Goal: Communication & Community: Answer question/provide support

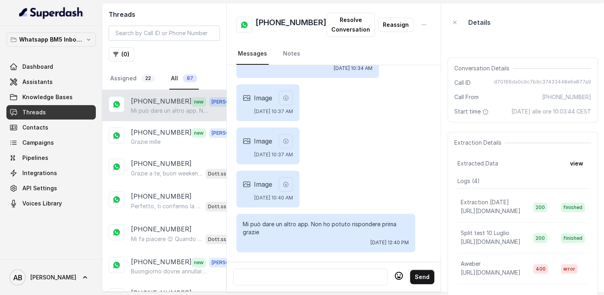
scroll to position [1241, 0]
click at [270, 25] on h2 "[PHONE_NUMBER]" at bounding box center [291, 25] width 71 height 16
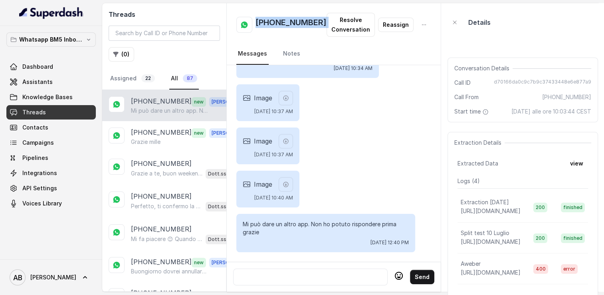
copy h2 "[PHONE_NUMBER]"
click at [319, 272] on div at bounding box center [310, 277] width 147 height 10
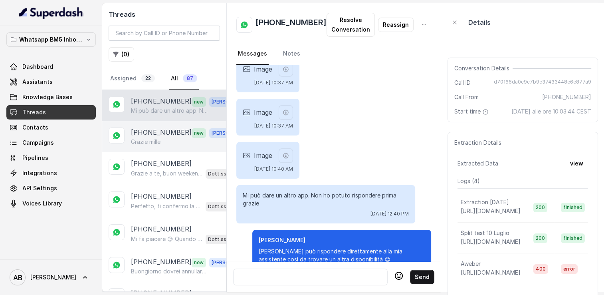
click at [147, 140] on p "Grazie mille" at bounding box center [146, 142] width 30 height 8
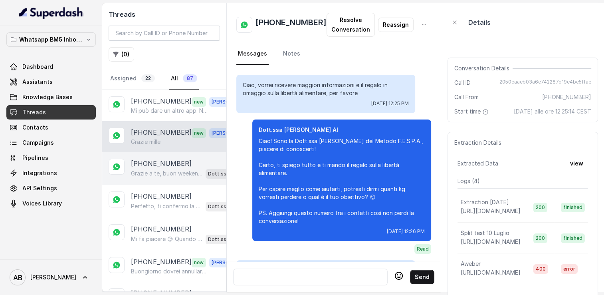
scroll to position [1150, 0]
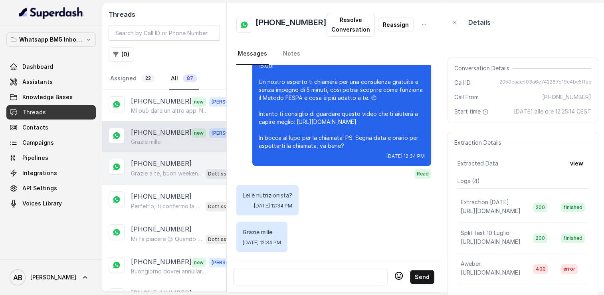
click at [164, 160] on p "[PHONE_NUMBER]" at bounding box center [161, 164] width 61 height 10
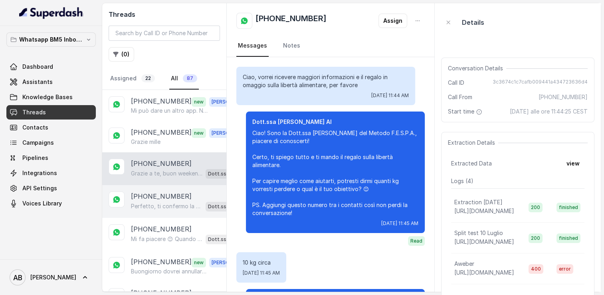
scroll to position [1139, 0]
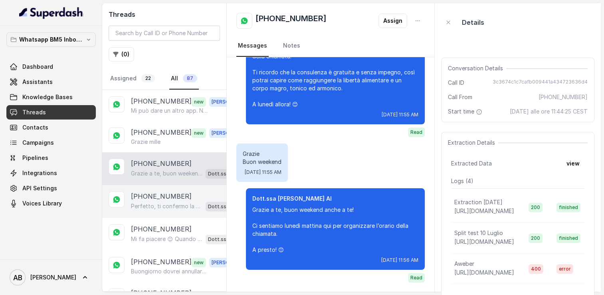
click at [169, 196] on p "[PHONE_NUMBER]" at bounding box center [161, 196] width 61 height 10
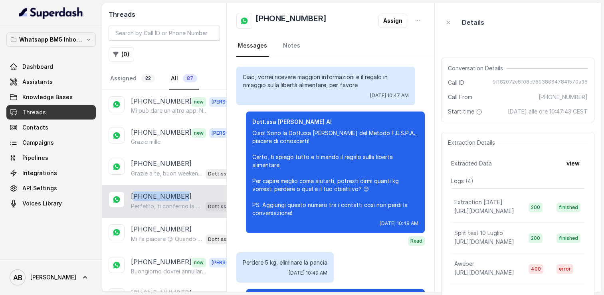
scroll to position [698, 0]
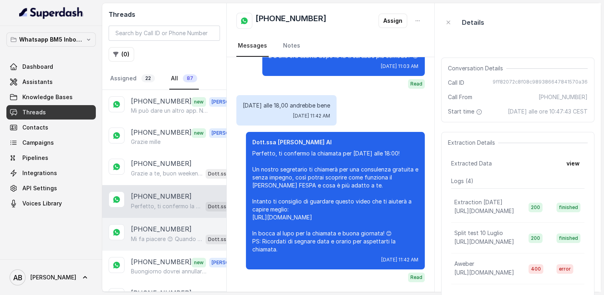
click at [173, 228] on p "[PHONE_NUMBER]" at bounding box center [161, 229] width 61 height 10
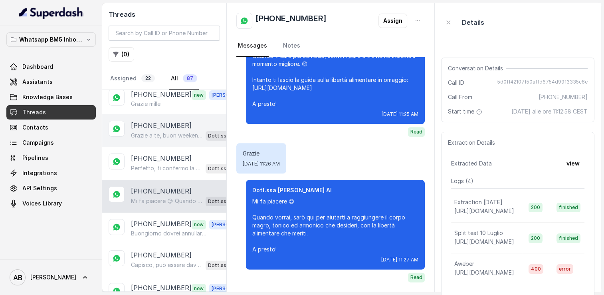
scroll to position [40, 0]
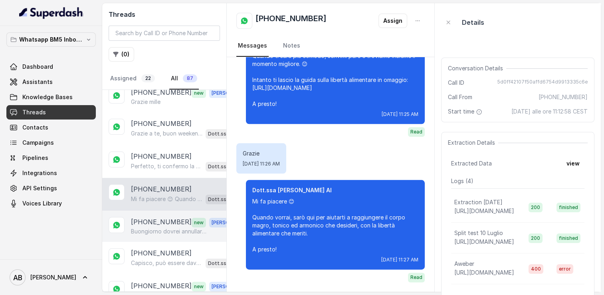
click at [158, 212] on div "[PHONE_NUMBER] new [PERSON_NAME] dovrei annullare la chiamata di [DATE] pomerig…" at bounding box center [164, 225] width 124 height 31
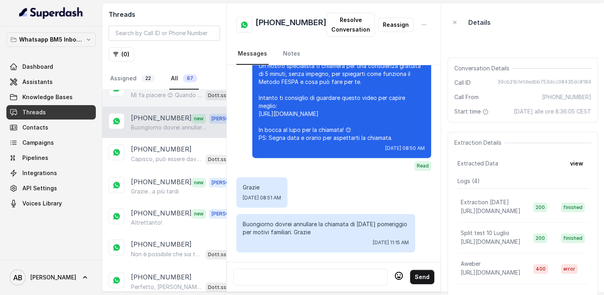
scroll to position [160, 0]
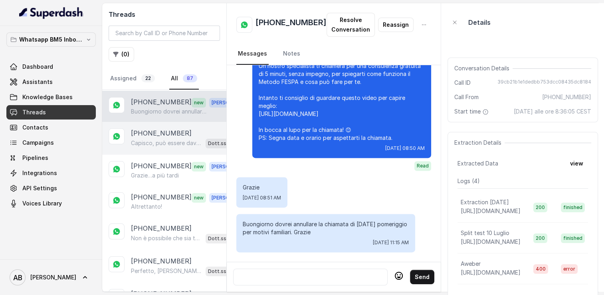
click at [155, 130] on p "[PHONE_NUMBER]" at bounding box center [161, 133] width 61 height 10
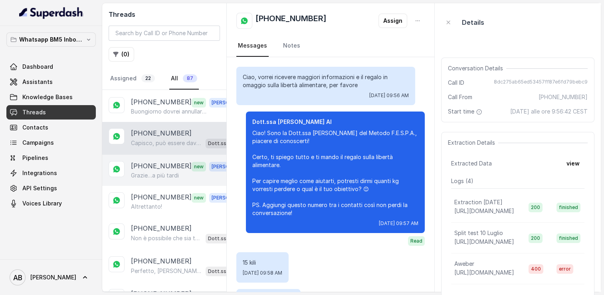
scroll to position [404, 0]
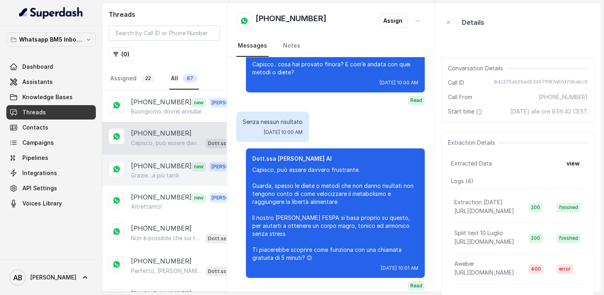
click at [144, 171] on p "Grazie…a più tardi" at bounding box center [155, 175] width 48 height 8
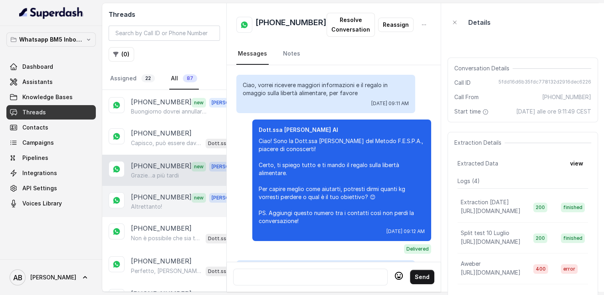
scroll to position [1008, 0]
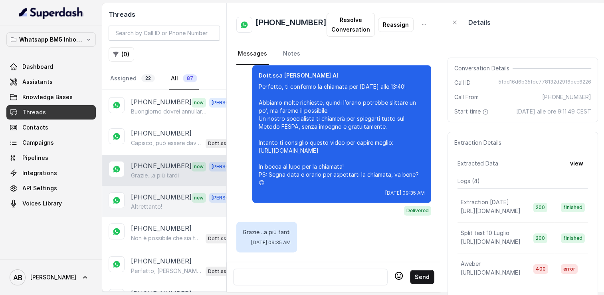
click at [142, 202] on p "Altrettanto!" at bounding box center [146, 206] width 31 height 8
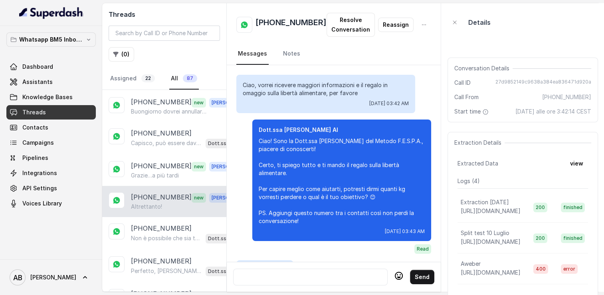
scroll to position [914, 0]
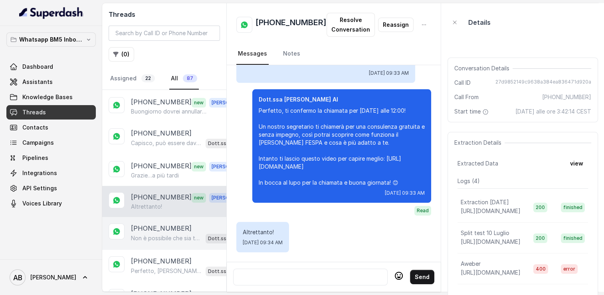
click at [154, 217] on div "[PHONE_NUMBER] Non è possibile che sia tu a chiamare, ma ti confermo che ti chi…" at bounding box center [164, 233] width 124 height 33
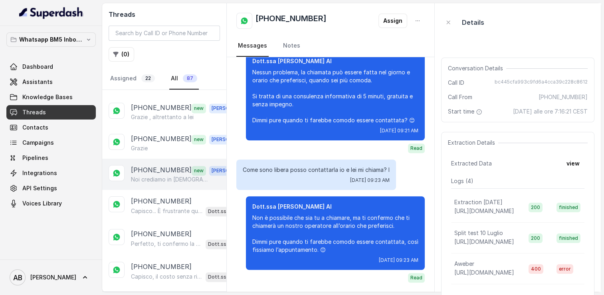
scroll to position [1158, 0]
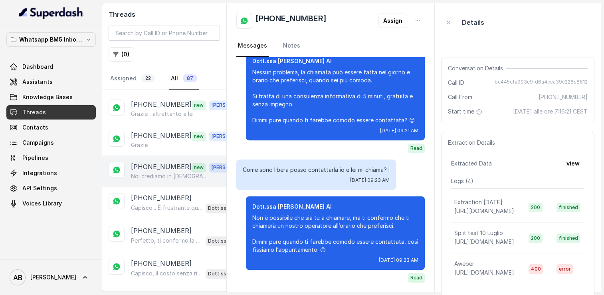
click at [155, 162] on p "[PHONE_NUMBER]" at bounding box center [161, 167] width 61 height 10
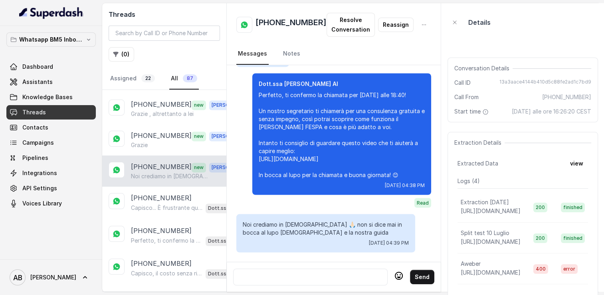
scroll to position [1564, 0]
click at [335, 272] on div at bounding box center [310, 277] width 147 height 10
click at [299, 274] on div at bounding box center [310, 277] width 147 height 10
paste div
click at [420, 273] on button "Send" at bounding box center [422, 277] width 24 height 14
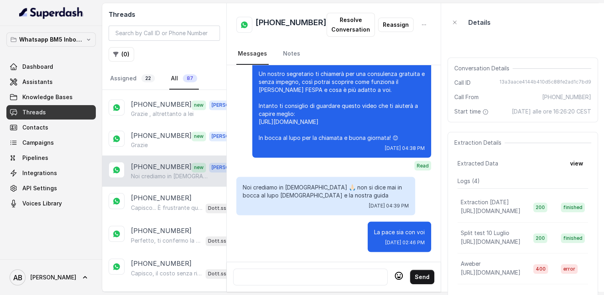
scroll to position [1600, 0]
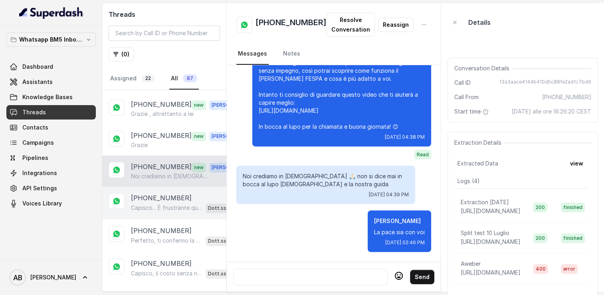
click at [159, 202] on div "Capisco... È frustrante quando dopo la dieta si riprende subito peso. Guarda, l…" at bounding box center [186, 207] width 111 height 10
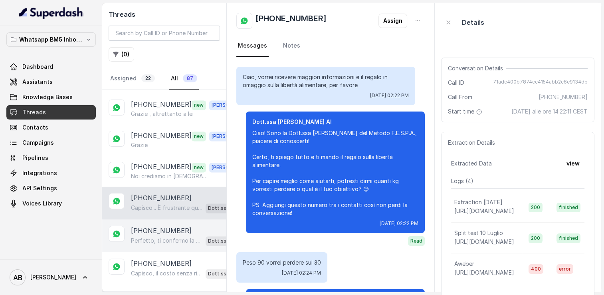
scroll to position [291, 0]
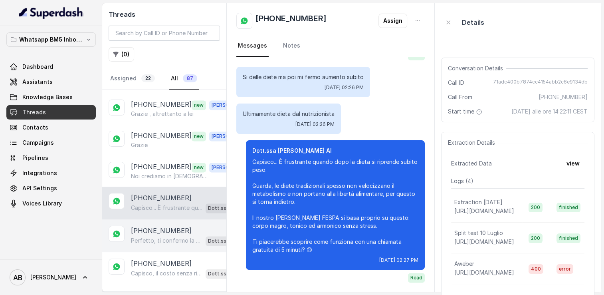
click at [163, 226] on p "[PHONE_NUMBER]" at bounding box center [161, 231] width 61 height 10
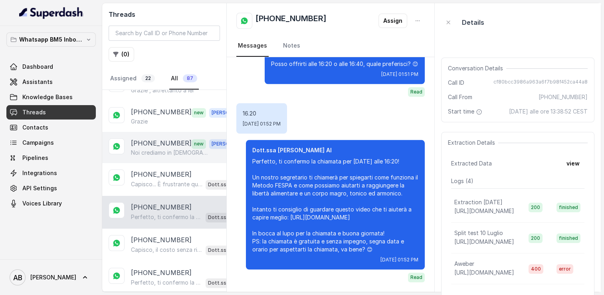
scroll to position [1278, 0]
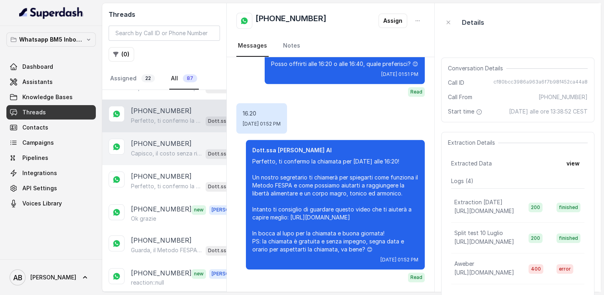
click at [154, 149] on p "Capisco, il costo senza risultati è demotivante. Il nostro Metodo FESPA invece …" at bounding box center [166, 153] width 71 height 8
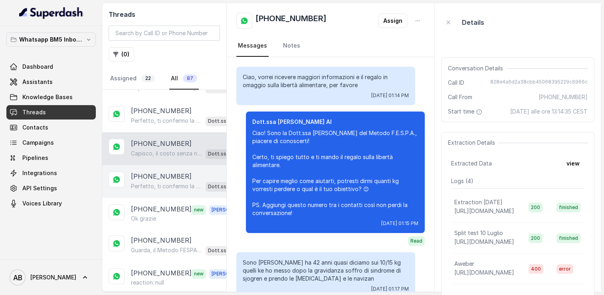
scroll to position [439, 0]
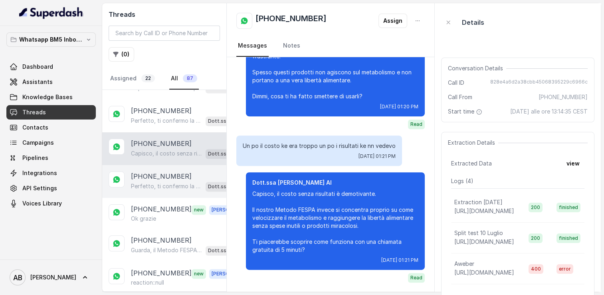
click at [157, 182] on p "Perfetto, ti confermo la chiamata per [DATE] alle 18:40! Un nostro segretario t…" at bounding box center [166, 186] width 71 height 8
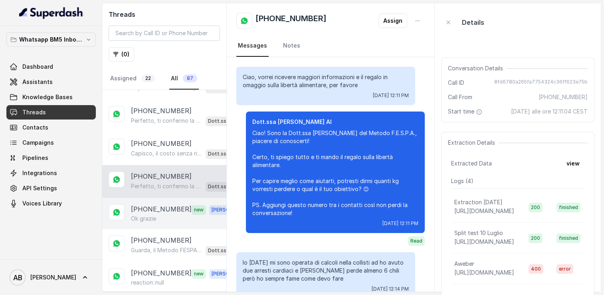
click at [157, 214] on div "Ok grazie" at bounding box center [186, 218] width 111 height 8
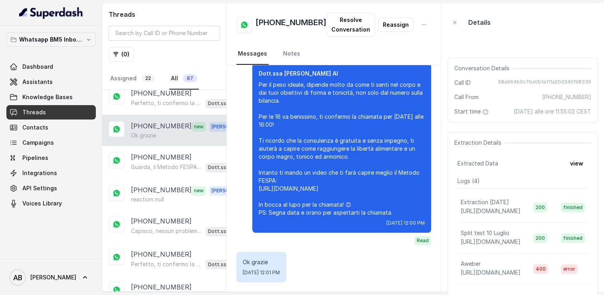
scroll to position [1398, 0]
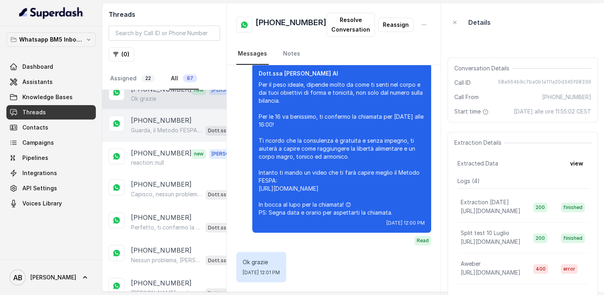
click at [159, 109] on div "[PHONE_NUMBER] Guarda, il Metodo FESPA non prevede piani scritti fissi perché p…" at bounding box center [164, 125] width 124 height 33
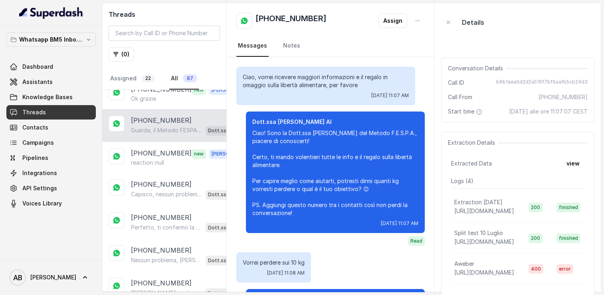
scroll to position [561, 0]
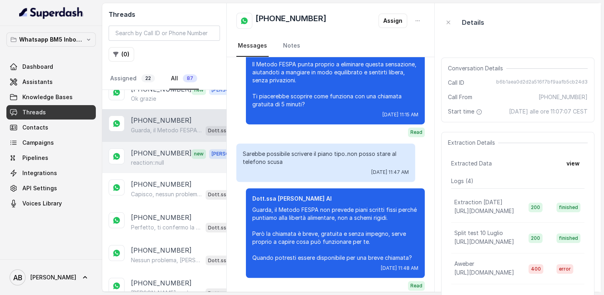
click at [165, 148] on p "[PHONE_NUMBER]" at bounding box center [161, 153] width 61 height 10
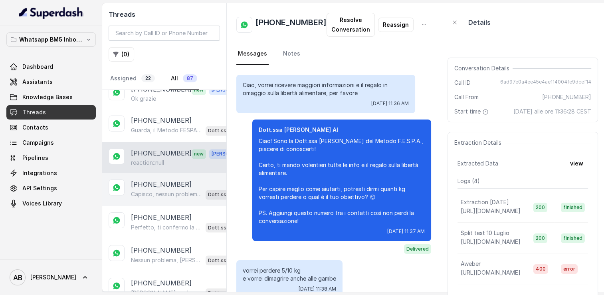
scroll to position [674, 0]
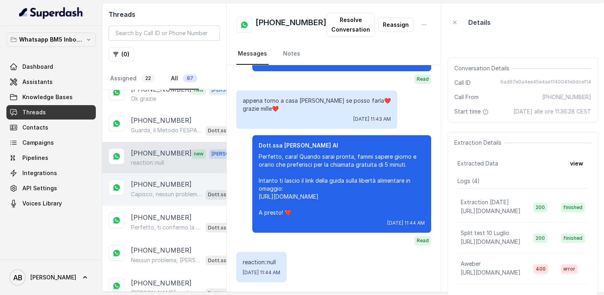
click at [169, 179] on p "[PHONE_NUMBER]" at bounding box center [161, 184] width 61 height 10
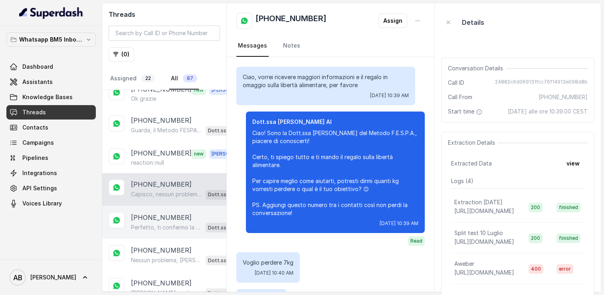
scroll to position [775, 0]
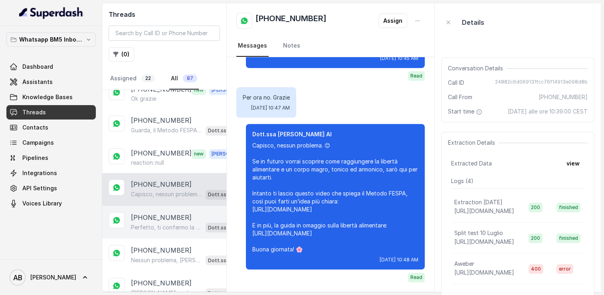
click at [172, 212] on p "[PHONE_NUMBER]" at bounding box center [161, 217] width 61 height 10
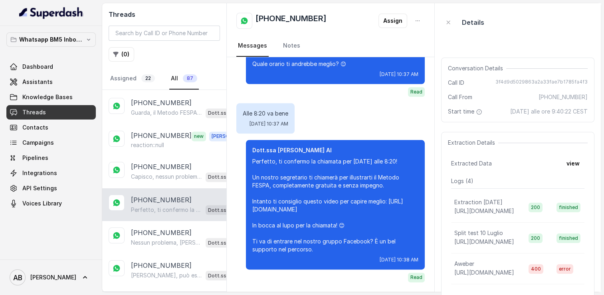
scroll to position [1416, 0]
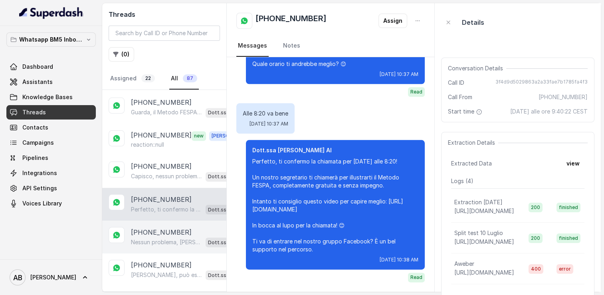
click at [163, 220] on div "[PHONE_NUMBER] Nessun problema, [PERSON_NAME]! La chiamata può essere fatta nel…" at bounding box center [164, 236] width 124 height 33
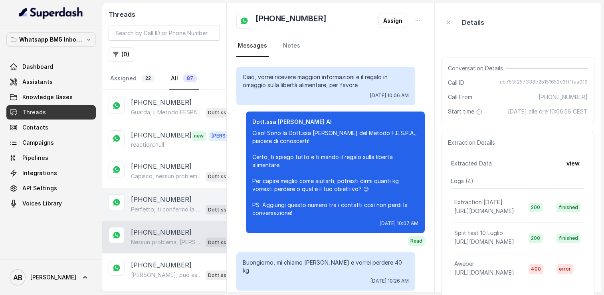
scroll to position [553, 0]
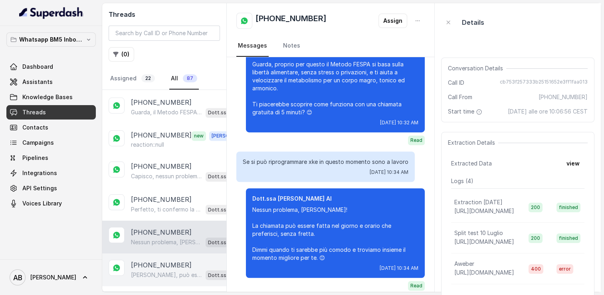
click at [158, 260] on p "[PHONE_NUMBER]" at bounding box center [161, 265] width 61 height 10
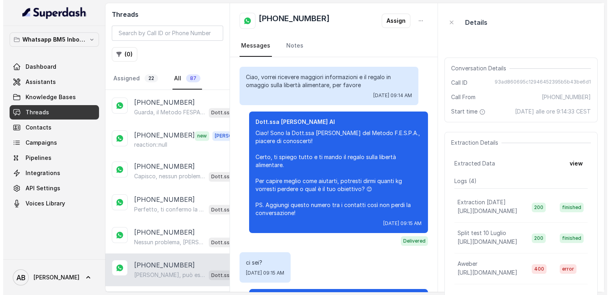
scroll to position [1176, 0]
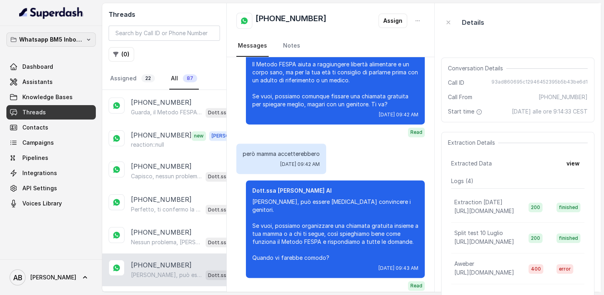
click at [66, 44] on button "Whatsapp BM5 Inbound" at bounding box center [50, 39] width 89 height 14
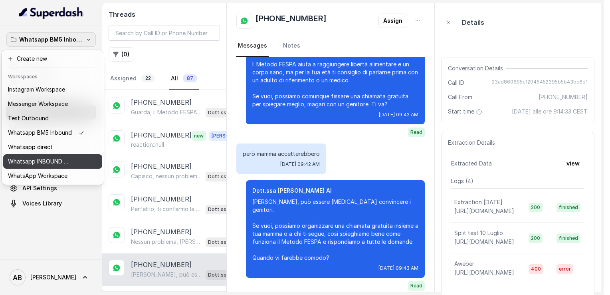
click at [61, 159] on p "Whatsapp INBOUND Workspace" at bounding box center [40, 162] width 64 height 10
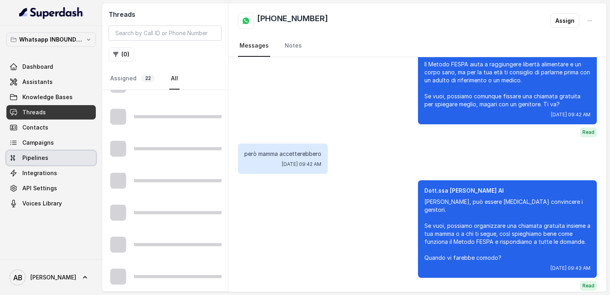
scroll to position [1075, 0]
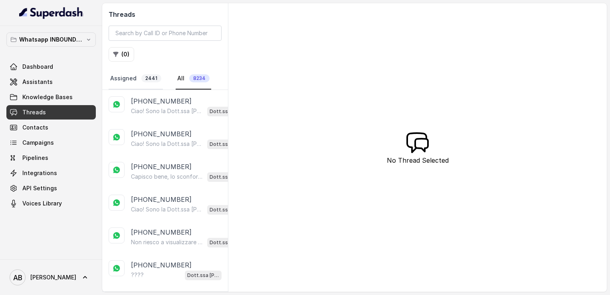
click at [139, 74] on link "Assigned 2441" at bounding box center [136, 79] width 54 height 22
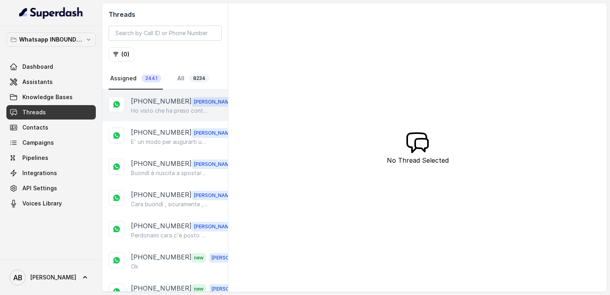
click at [153, 111] on p "Ho visto che ha preso contatto con la mia assistente Asia , le auguro una buona…" at bounding box center [169, 111] width 77 height 8
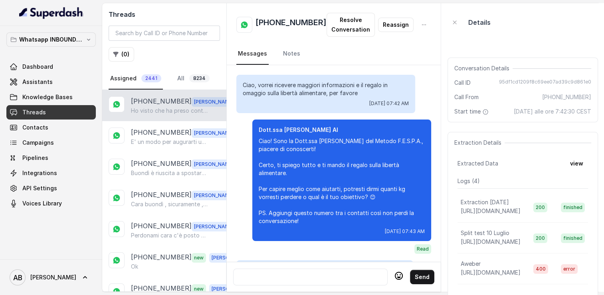
scroll to position [1580, 0]
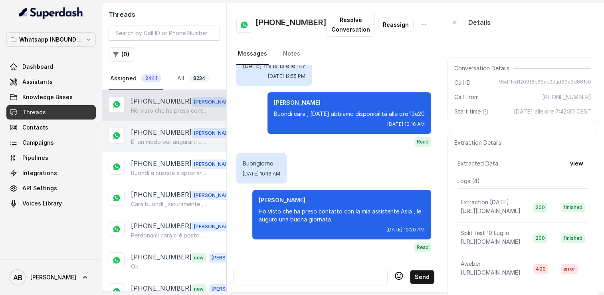
click at [160, 136] on p "[PHONE_NUMBER]" at bounding box center [161, 132] width 61 height 10
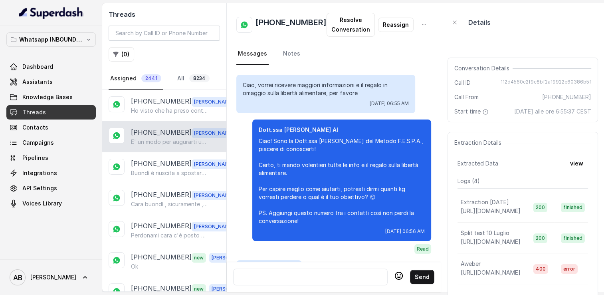
scroll to position [2143, 0]
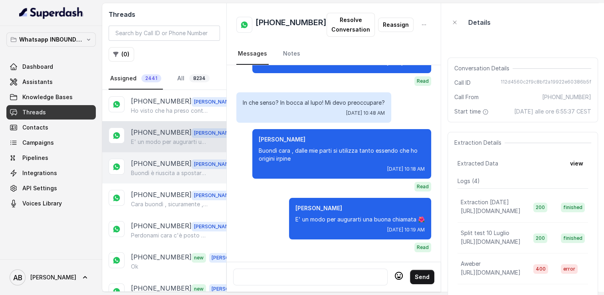
click at [158, 167] on p "[PHONE_NUMBER]" at bounding box center [161, 164] width 61 height 10
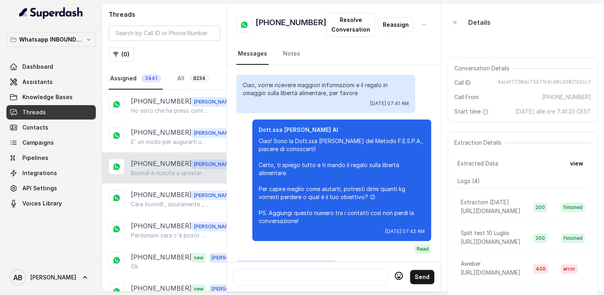
scroll to position [1163, 0]
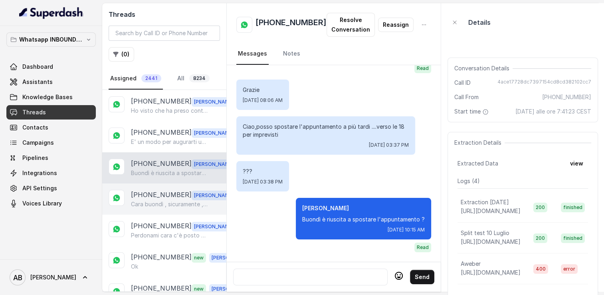
click at [155, 197] on p "[PHONE_NUMBER]" at bounding box center [161, 195] width 61 height 10
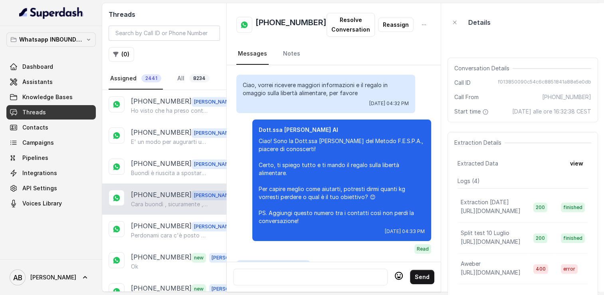
scroll to position [1199, 0]
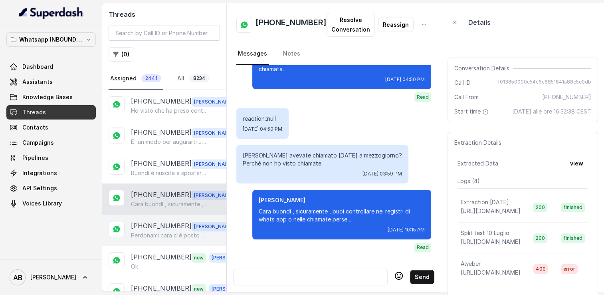
click at [159, 221] on p "[PHONE_NUMBER]" at bounding box center [161, 226] width 61 height 10
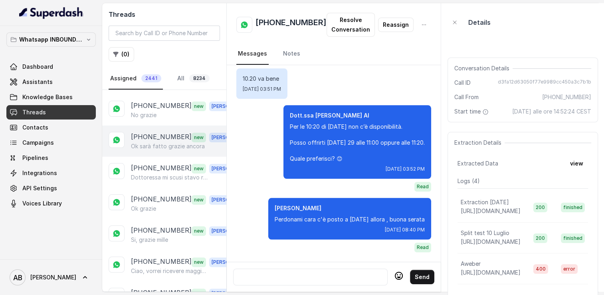
scroll to position [280, 0]
